Goal: Information Seeking & Learning: Learn about a topic

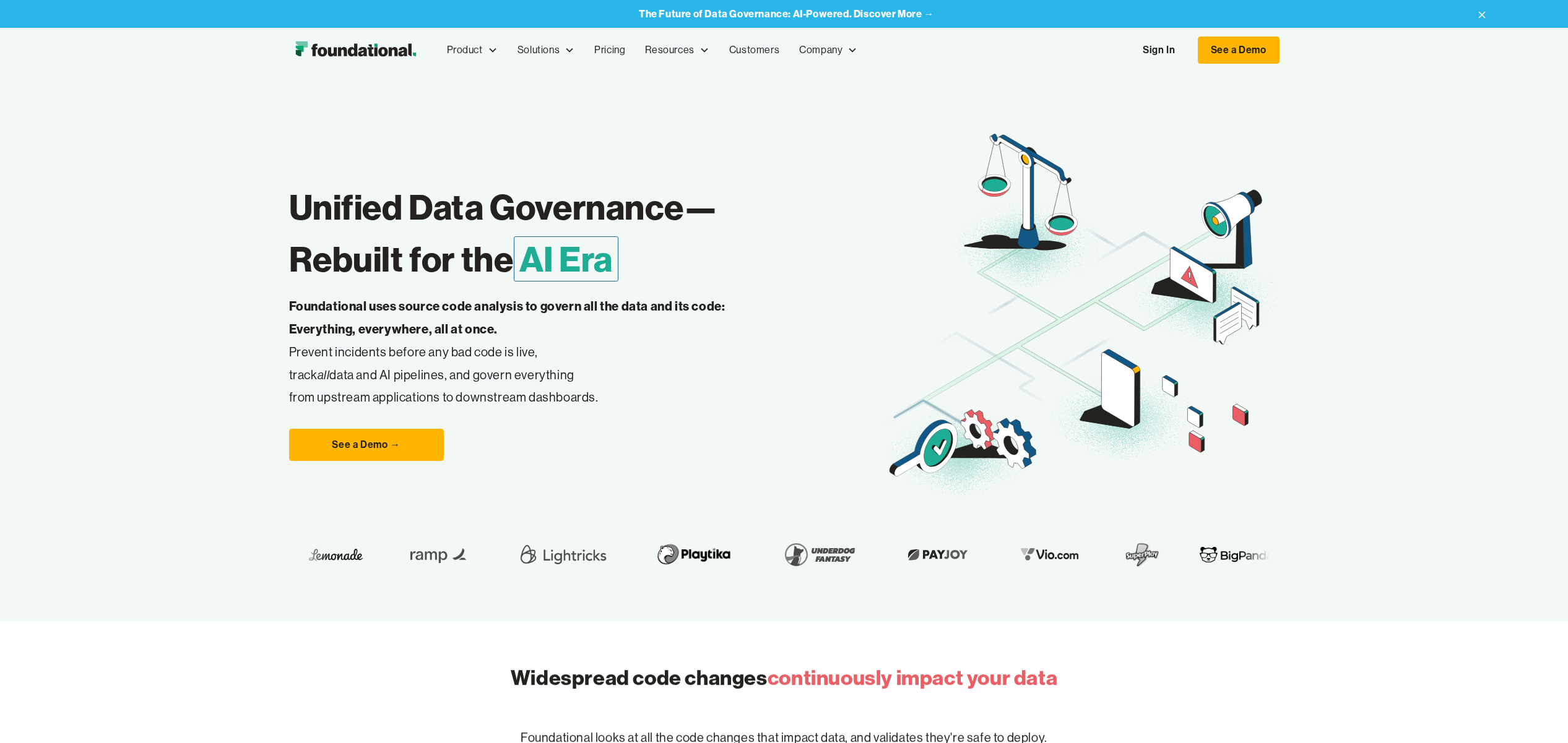
click at [1159, 59] on link "Sign In" at bounding box center [1158, 50] width 57 height 26
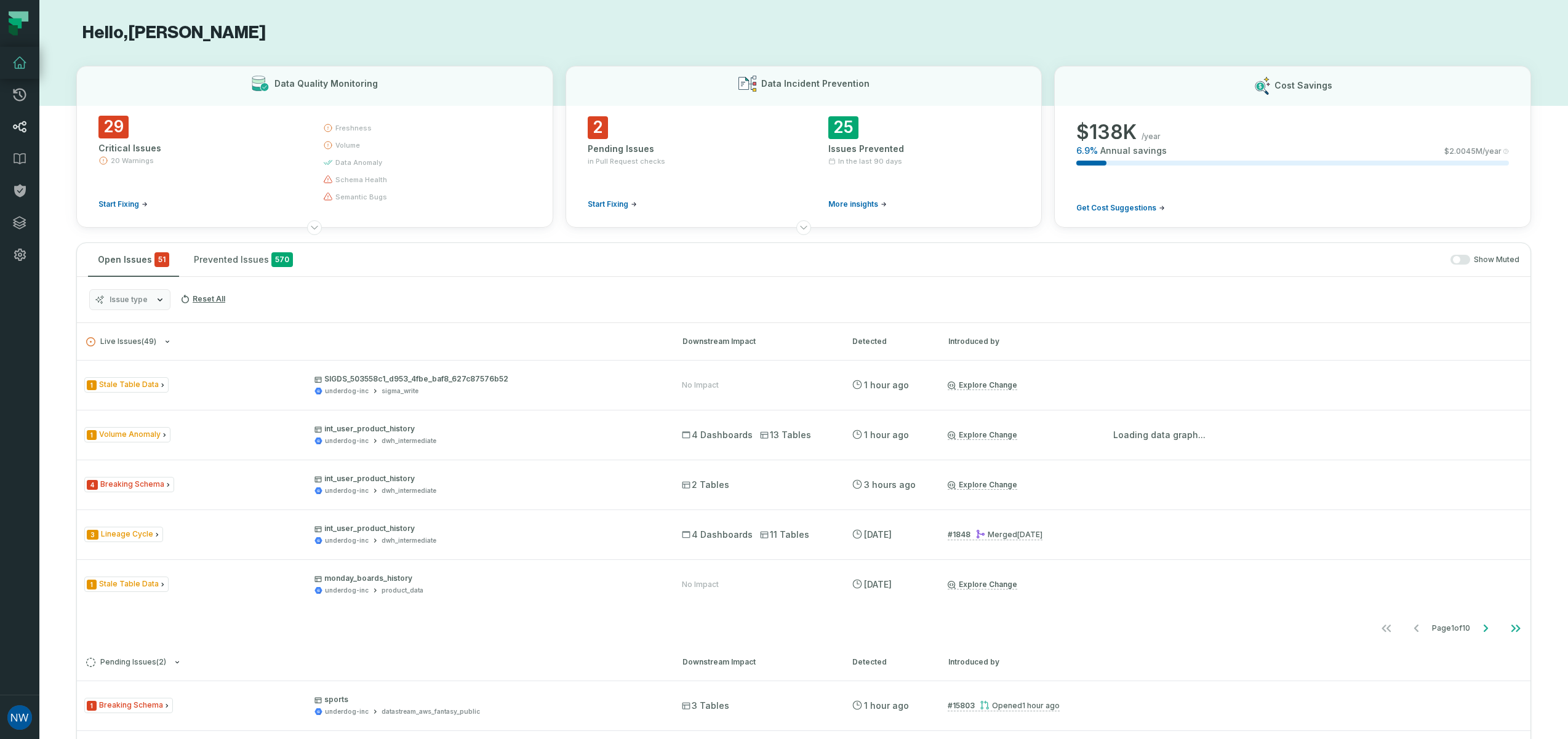
click at [26, 127] on icon at bounding box center [19, 126] width 15 height 15
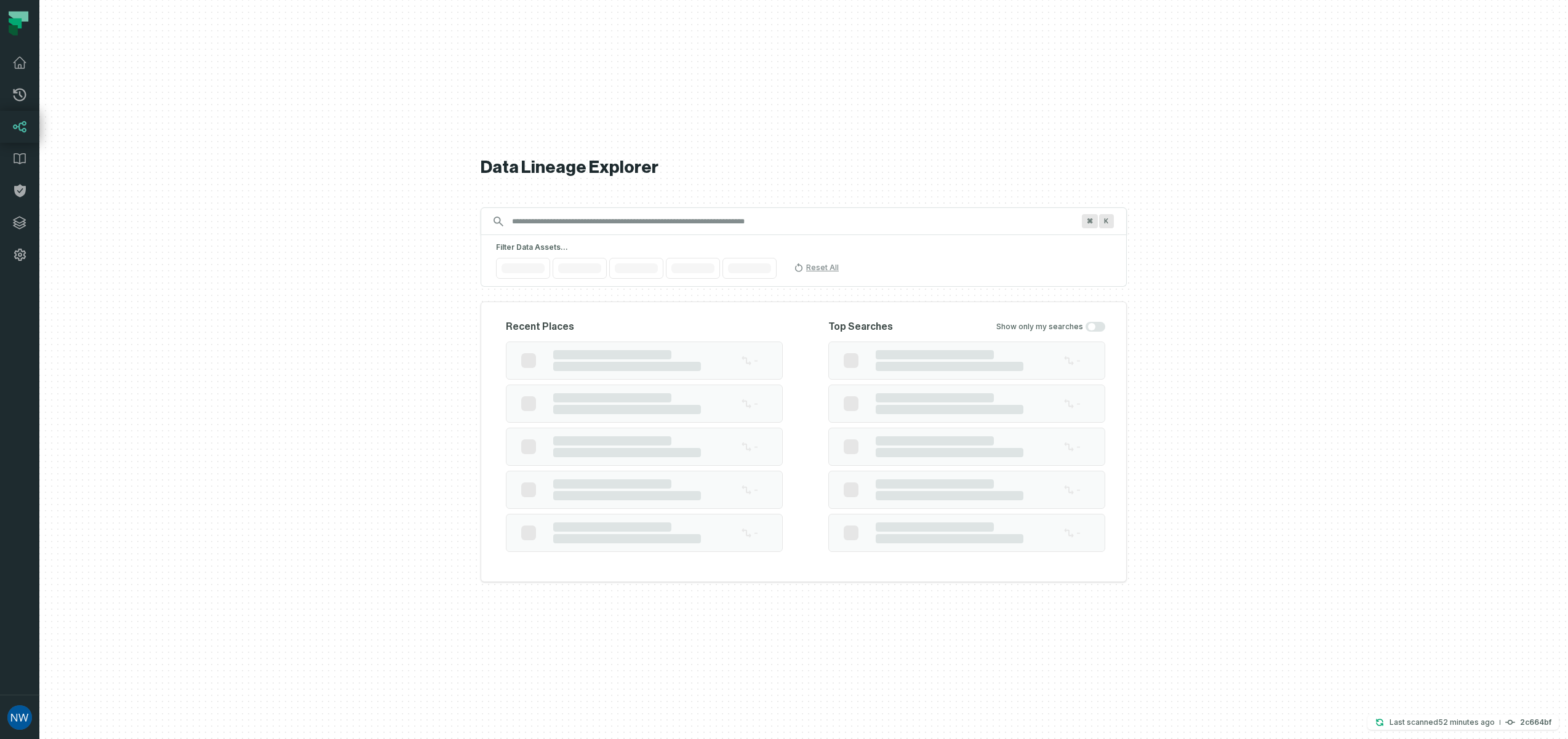
click at [610, 219] on input "Discovery Provider cmdk menu" at bounding box center [793, 221] width 576 height 19
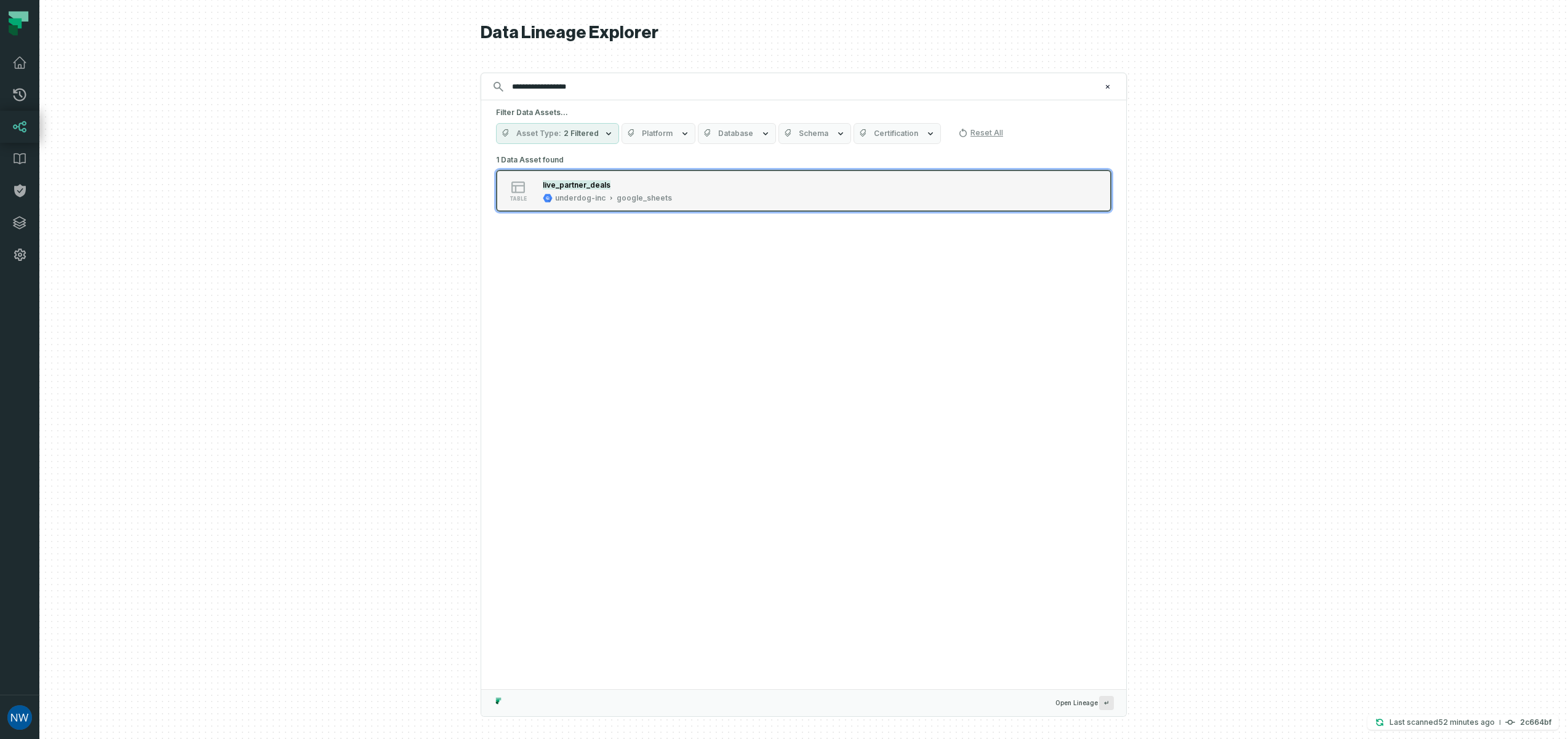
type input "**********"
click at [575, 185] on mark "live_partner_deals" at bounding box center [576, 185] width 67 height 9
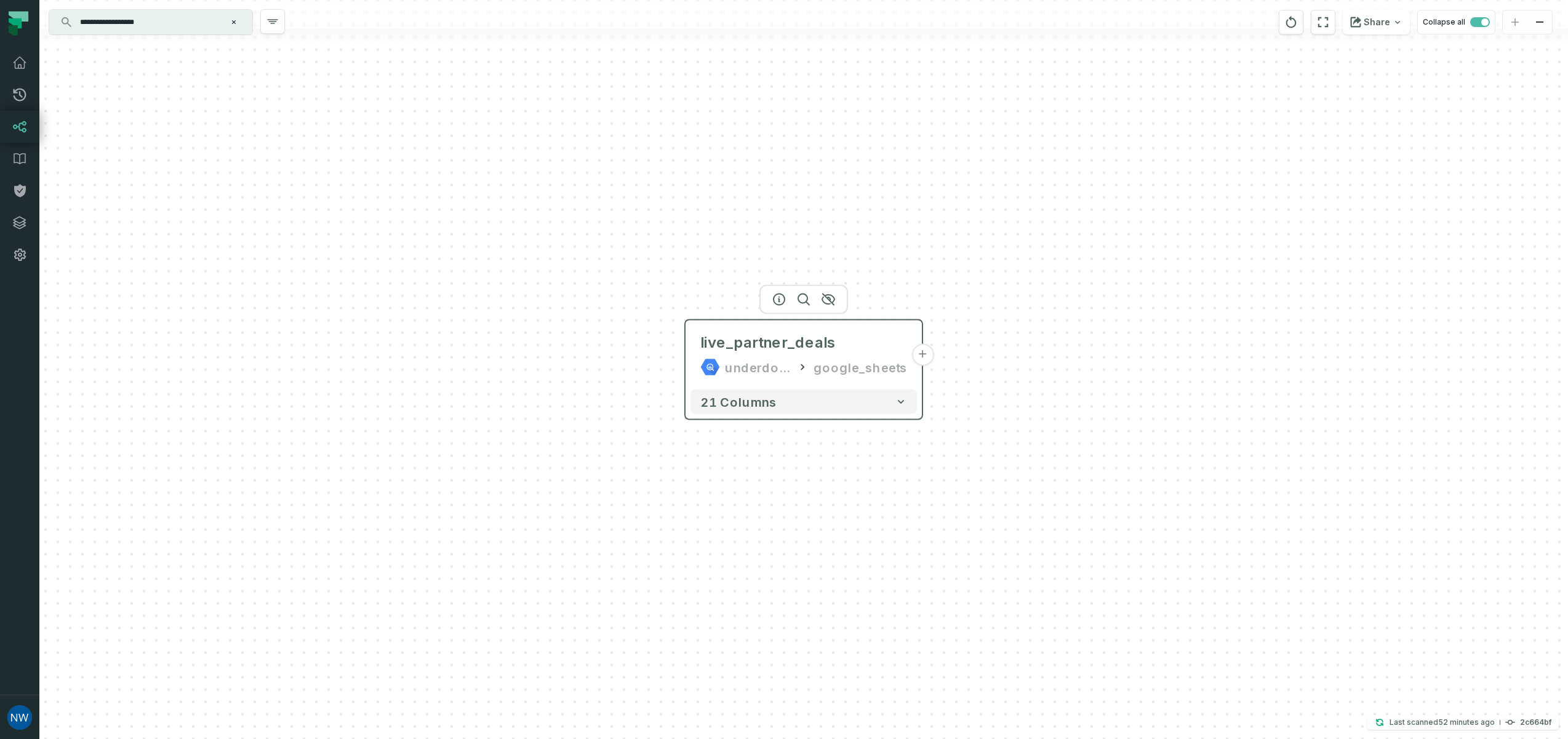
click at [923, 354] on button "+" at bounding box center [922, 355] width 22 height 22
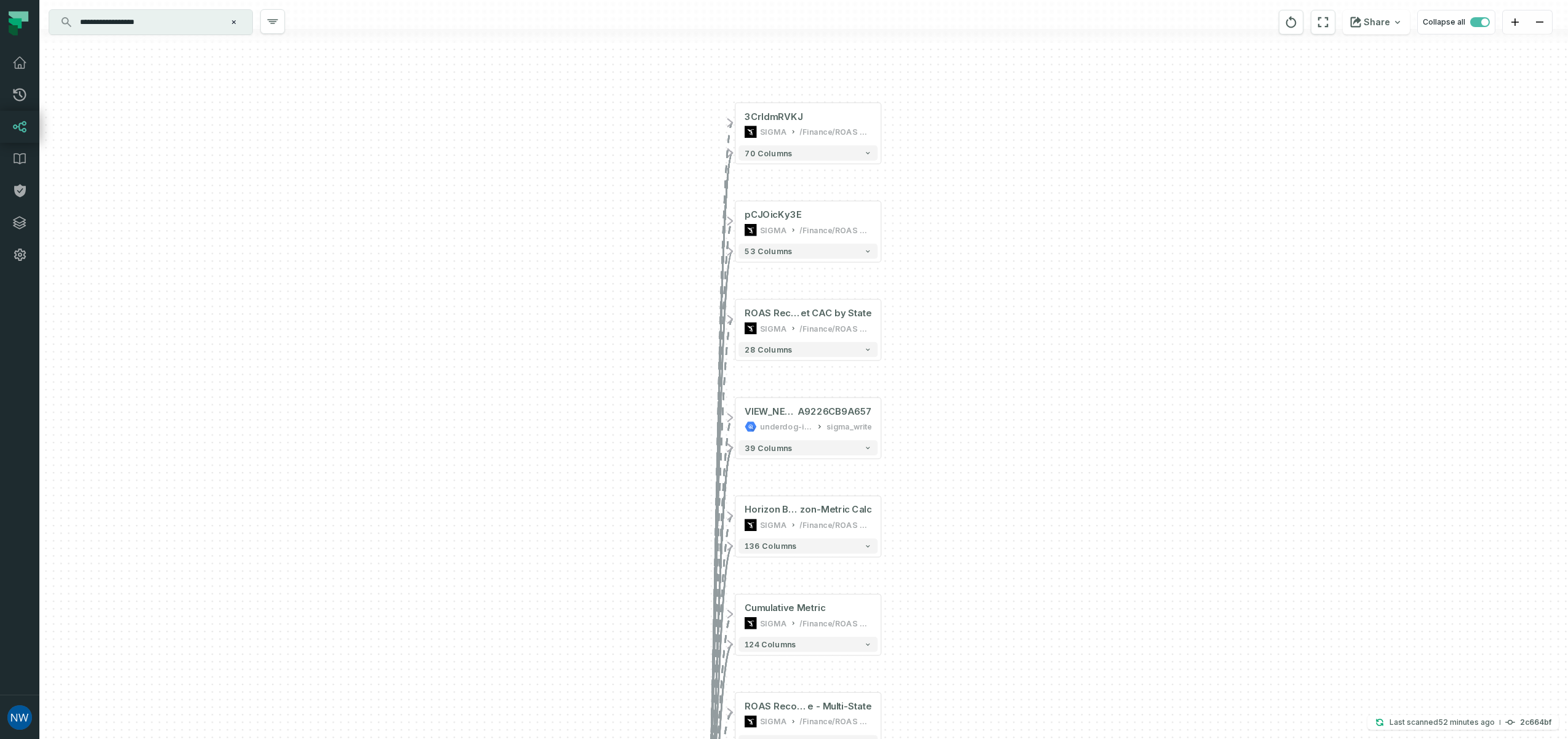
drag, startPoint x: 909, startPoint y: 101, endPoint x: 928, endPoint y: 188, distance: 89.1
click at [928, 188] on div "+ 3CrIdmRVKJ SIGMA /Finance/ROAS Tracking - Actuals 70 columns + pCJOicKy3E SIG…" at bounding box center [803, 369] width 1528 height 739
click at [850, 139] on div "/Finance/ROAS Tracking - Actuals" at bounding box center [836, 139] width 72 height 12
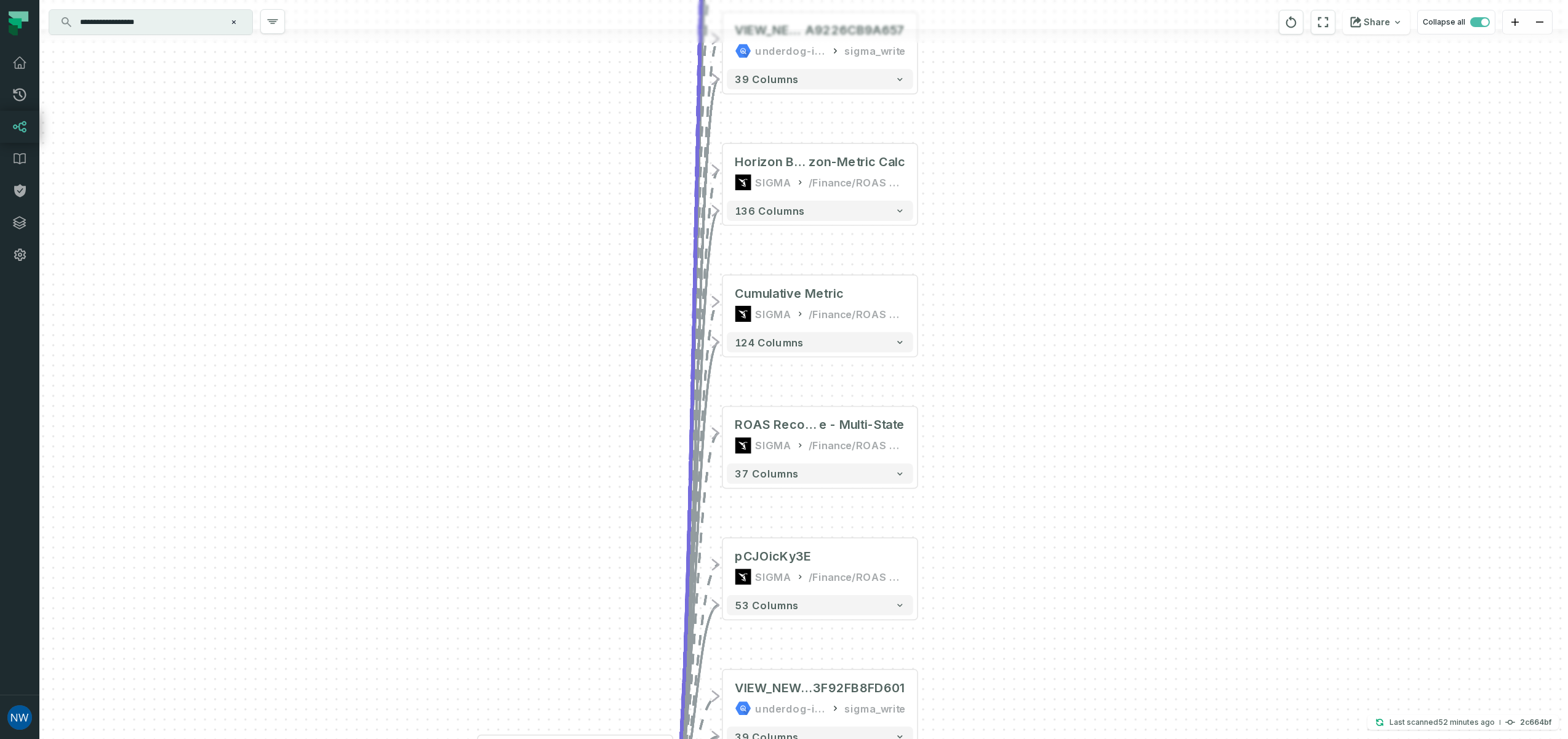
drag, startPoint x: 864, startPoint y: 543, endPoint x: 943, endPoint y: 150, distance: 400.9
click at [943, 154] on div "+ 3CrIdmRVKJ SIGMA /Finance/ROAS Tracking - Actuals 70 columns + pCJOicKy3E SIG…" at bounding box center [803, 369] width 1528 height 739
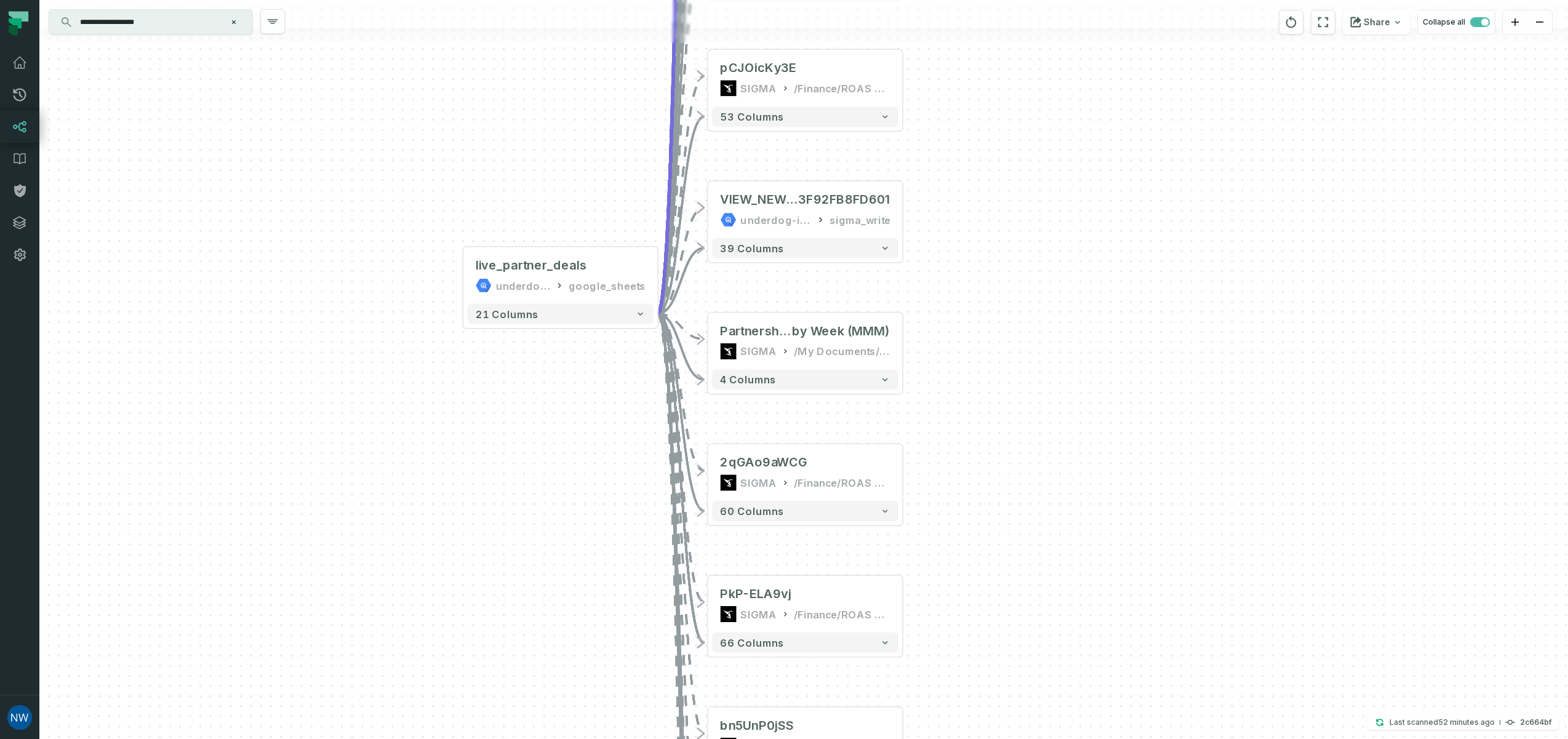
drag, startPoint x: 1017, startPoint y: 568, endPoint x: 1010, endPoint y: -86, distance: 654.0
click at [1010, 0] on html "Pull Requests Dashboard Lineage Data Catalog Policies Integrations Settings Nat…" at bounding box center [784, 369] width 1568 height 739
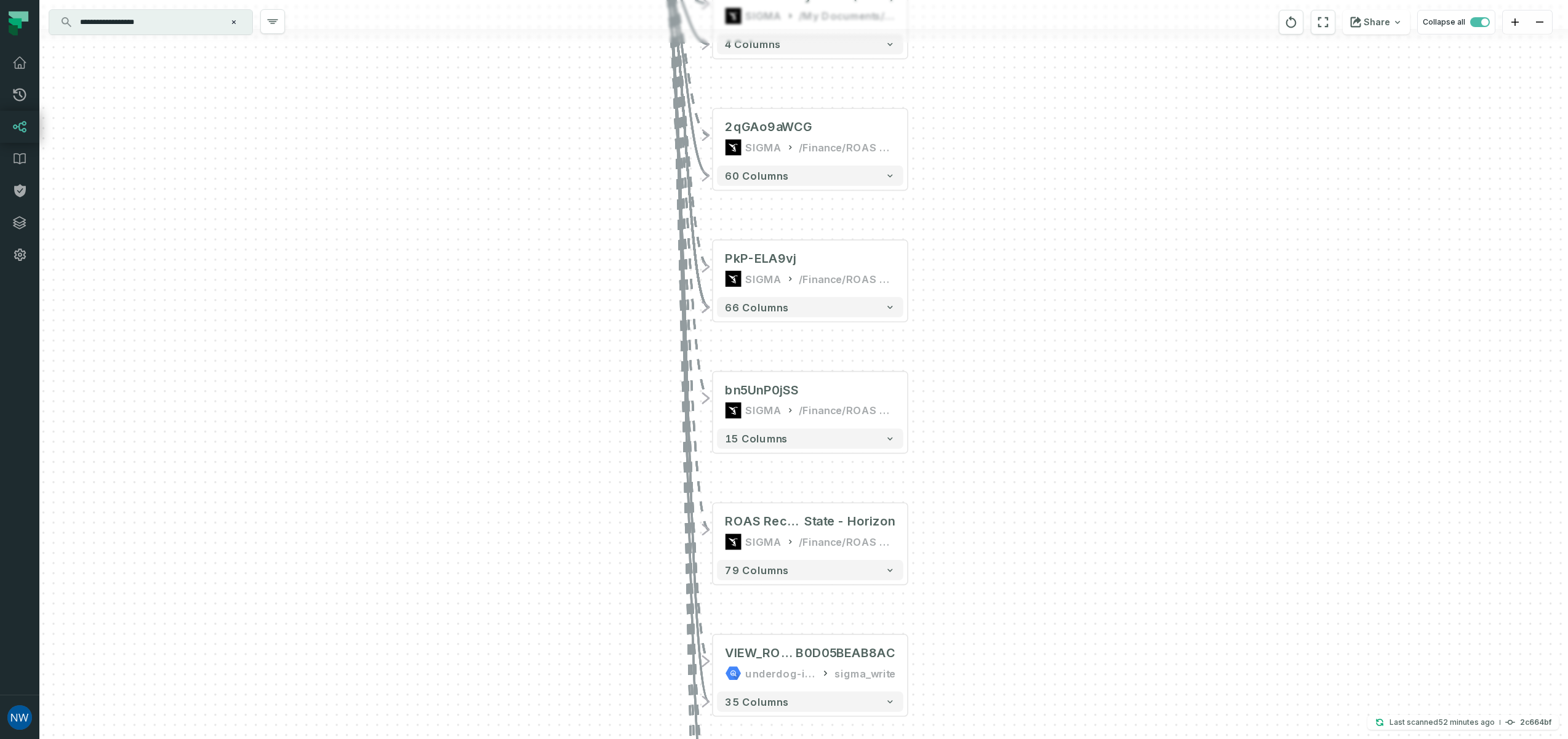
drag, startPoint x: 1017, startPoint y: 461, endPoint x: 990, endPoint y: 83, distance: 379.0
click at [990, 84] on div "+ 3CrIdmRVKJ SIGMA /Finance/ROAS Tracking - Actuals 70 columns + pCJOicKy3E SIG…" at bounding box center [803, 369] width 1528 height 739
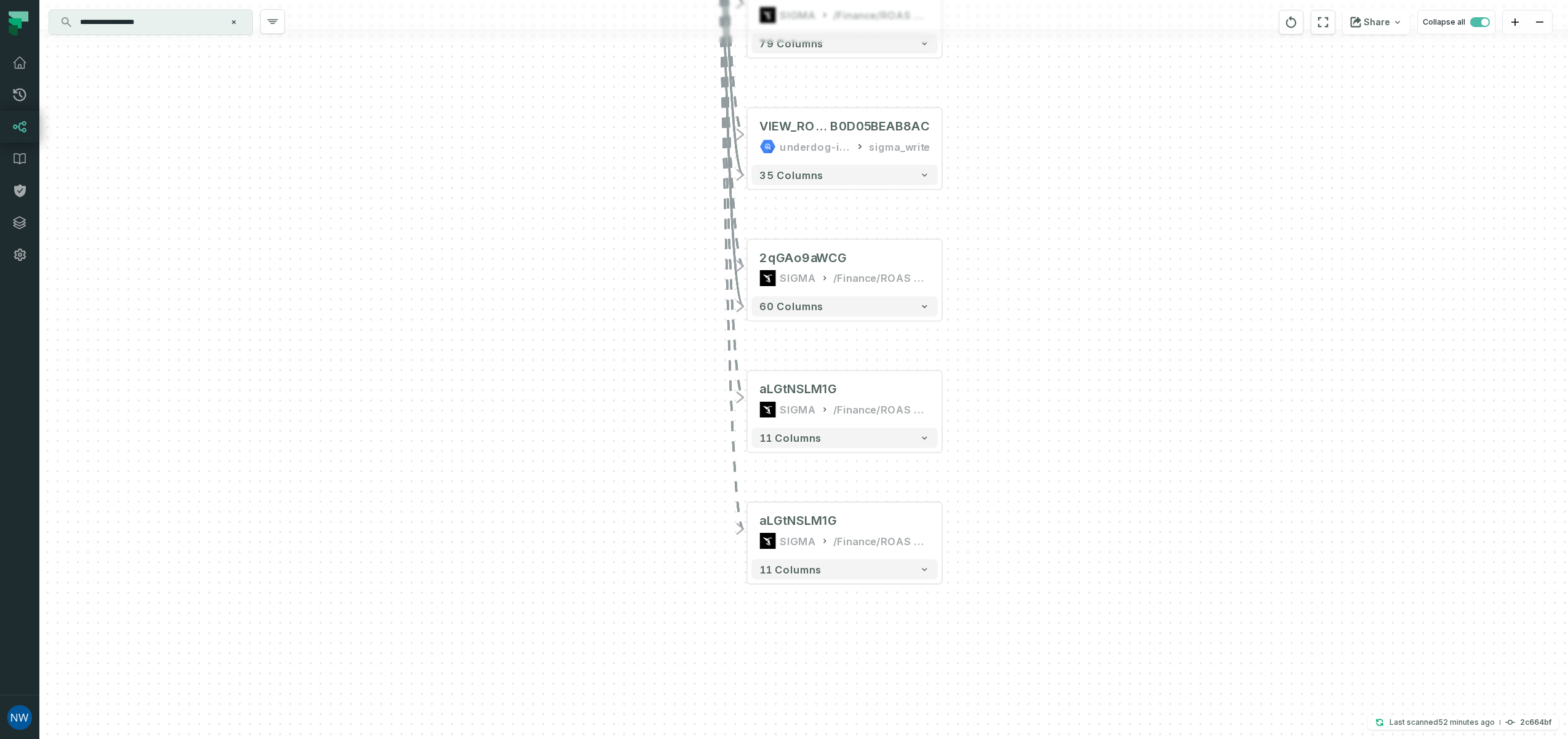
drag, startPoint x: 1011, startPoint y: 462, endPoint x: 1070, endPoint y: 129, distance: 338.2
click at [1069, 140] on div "+ 3CrIdmRVKJ SIGMA /Finance/ROAS Tracking - Actuals 70 columns + pCJOicKy3E SIG…" at bounding box center [803, 369] width 1528 height 739
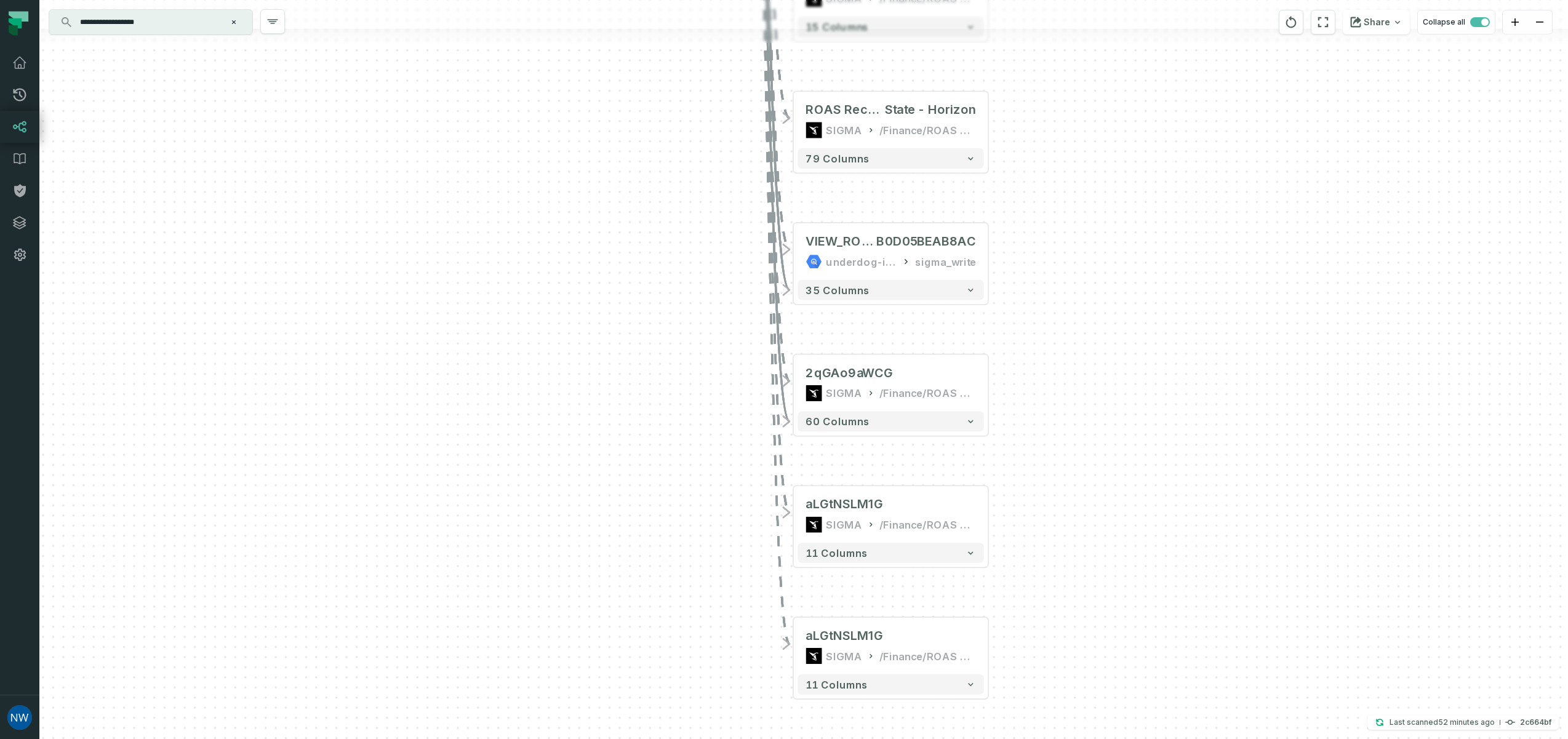
drag, startPoint x: 1026, startPoint y: 119, endPoint x: 1070, endPoint y: 257, distance: 144.8
click at [1070, 257] on div "+ 3CrIdmRVKJ SIGMA /Finance/ROAS Tracking - Actuals 70 columns + pCJOicKy3E SIG…" at bounding box center [803, 369] width 1528 height 739
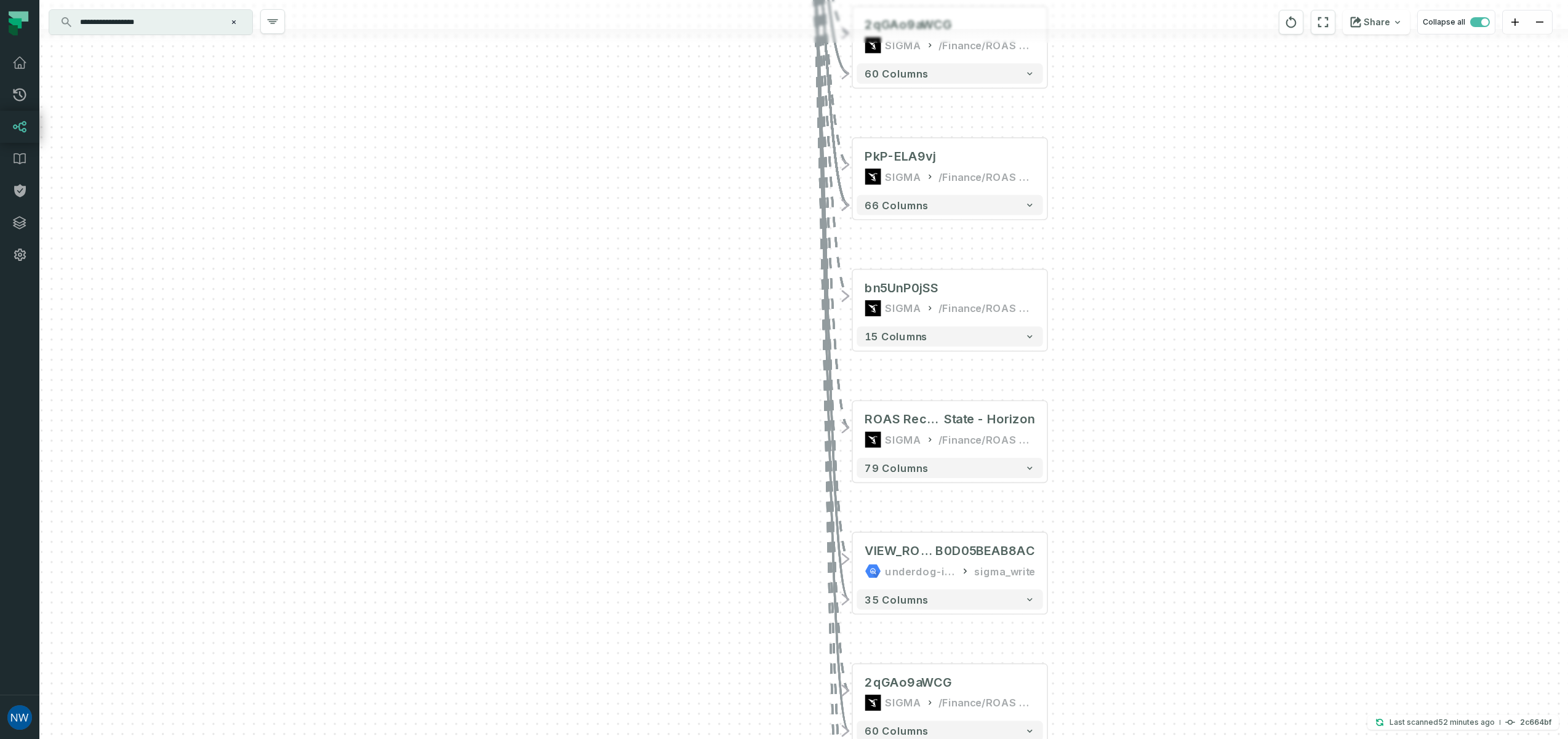
drag, startPoint x: 1123, startPoint y: 143, endPoint x: 1186, endPoint y: 468, distance: 331.0
click at [1186, 468] on div "+ 3CrIdmRVKJ SIGMA /Finance/ROAS Tracking - Actuals 70 columns + pCJOicKy3E SIG…" at bounding box center [803, 369] width 1528 height 739
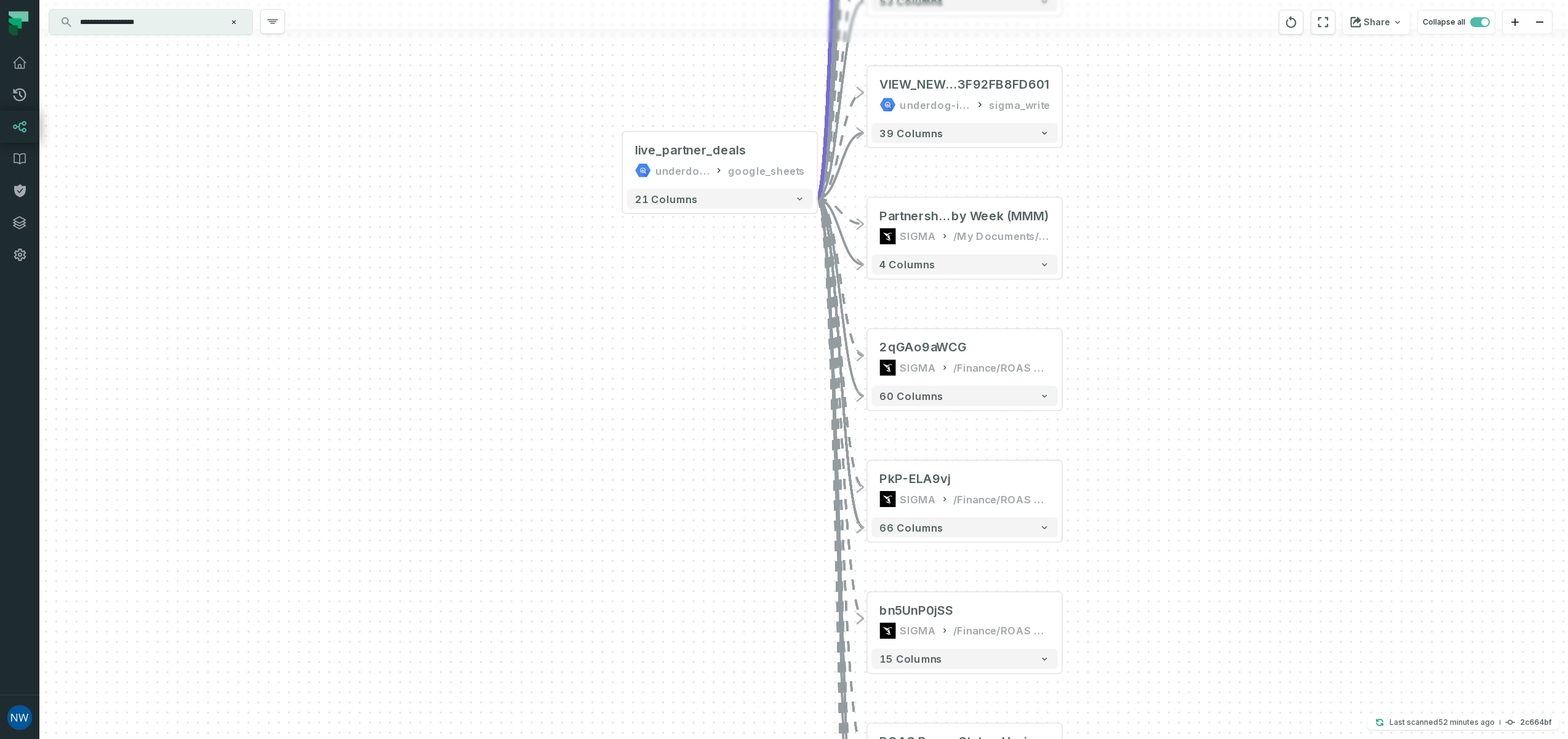
drag, startPoint x: 1157, startPoint y: 129, endPoint x: 1166, endPoint y: 469, distance: 340.1
click at [1166, 469] on div "+ 3CrIdmRVKJ SIGMA /Finance/ROAS Tracking - Actuals 70 columns + pCJOicKy3E SIG…" at bounding box center [803, 369] width 1528 height 739
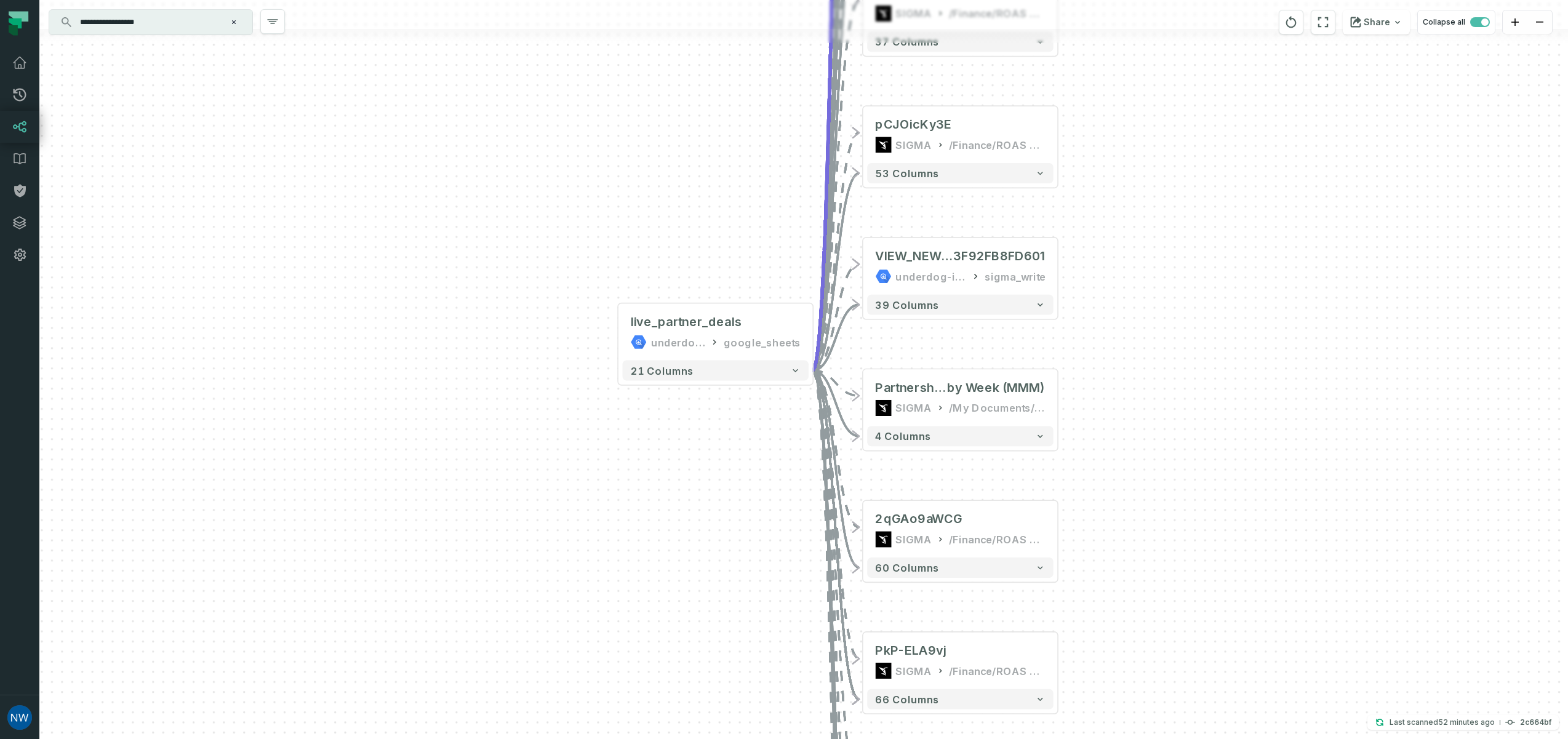
drag, startPoint x: 1169, startPoint y: 105, endPoint x: 1166, endPoint y: 246, distance: 141.0
click at [1166, 246] on div "+ 3CrIdmRVKJ SIGMA /Finance/ROAS Tracking - Actuals 70 columns + pCJOicKy3E SIG…" at bounding box center [803, 369] width 1528 height 739
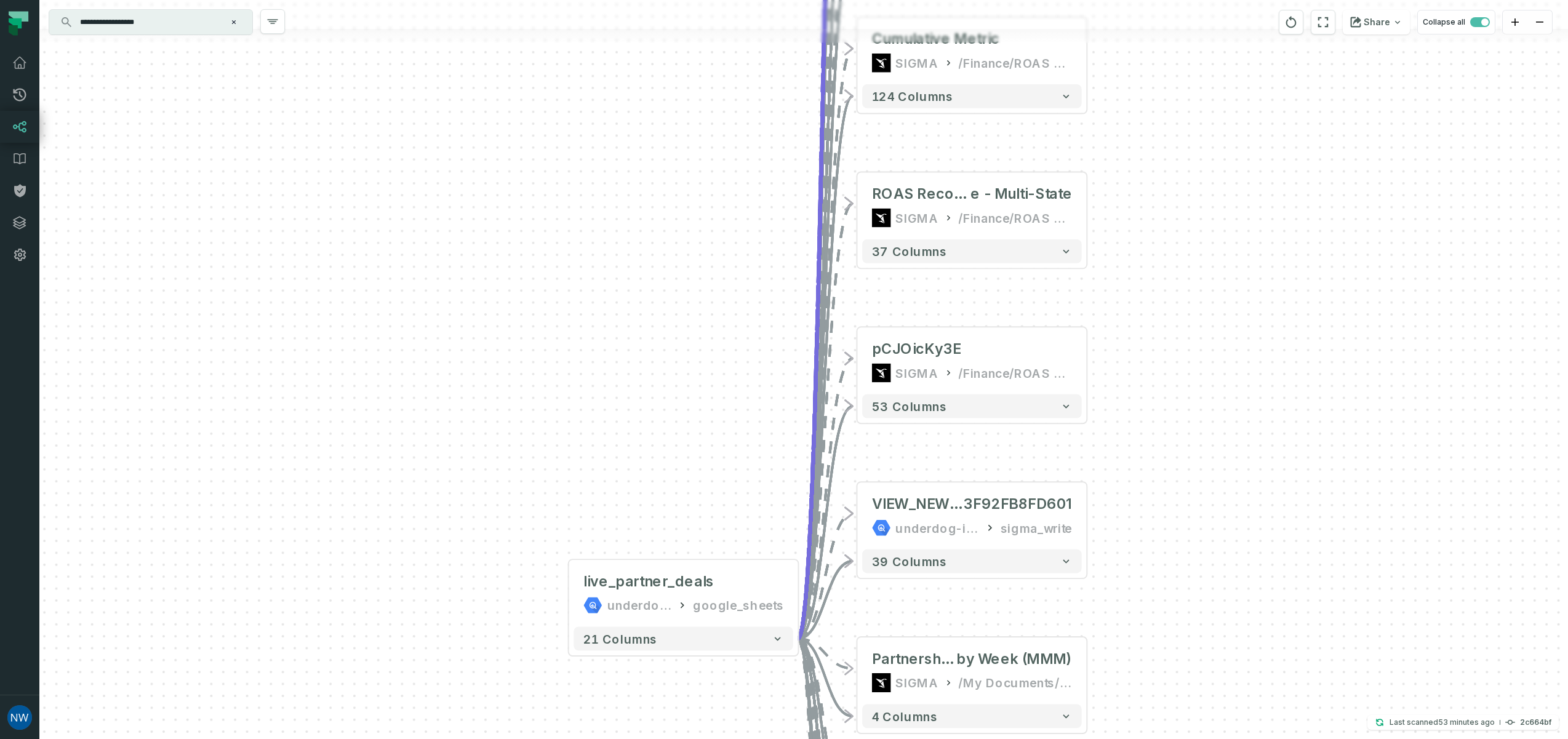
drag, startPoint x: 1142, startPoint y: 191, endPoint x: 1188, endPoint y: 433, distance: 246.3
click at [1188, 433] on div "+ 3CrIdmRVKJ SIGMA /Finance/ROAS Tracking - Actuals 70 columns + pCJOicKy3E SIG…" at bounding box center [803, 369] width 1528 height 739
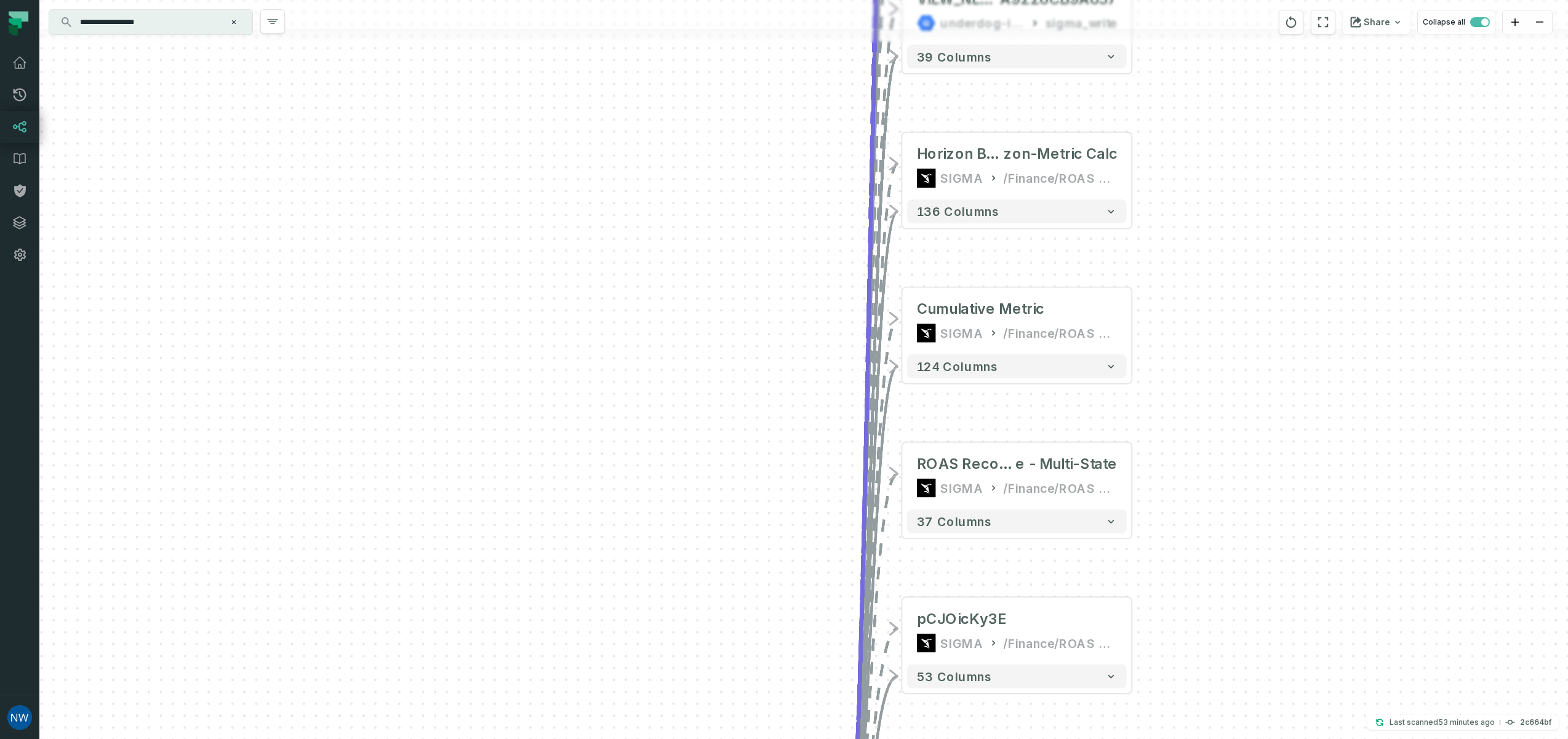
drag, startPoint x: 1165, startPoint y: 211, endPoint x: 1200, endPoint y: 423, distance: 214.9
click at [1200, 423] on div "+ 3CrIdmRVKJ SIGMA /Finance/ROAS Tracking - Actuals 70 columns + pCJOicKy3E SIG…" at bounding box center [803, 369] width 1528 height 739
